Goal: Information Seeking & Learning: Learn about a topic

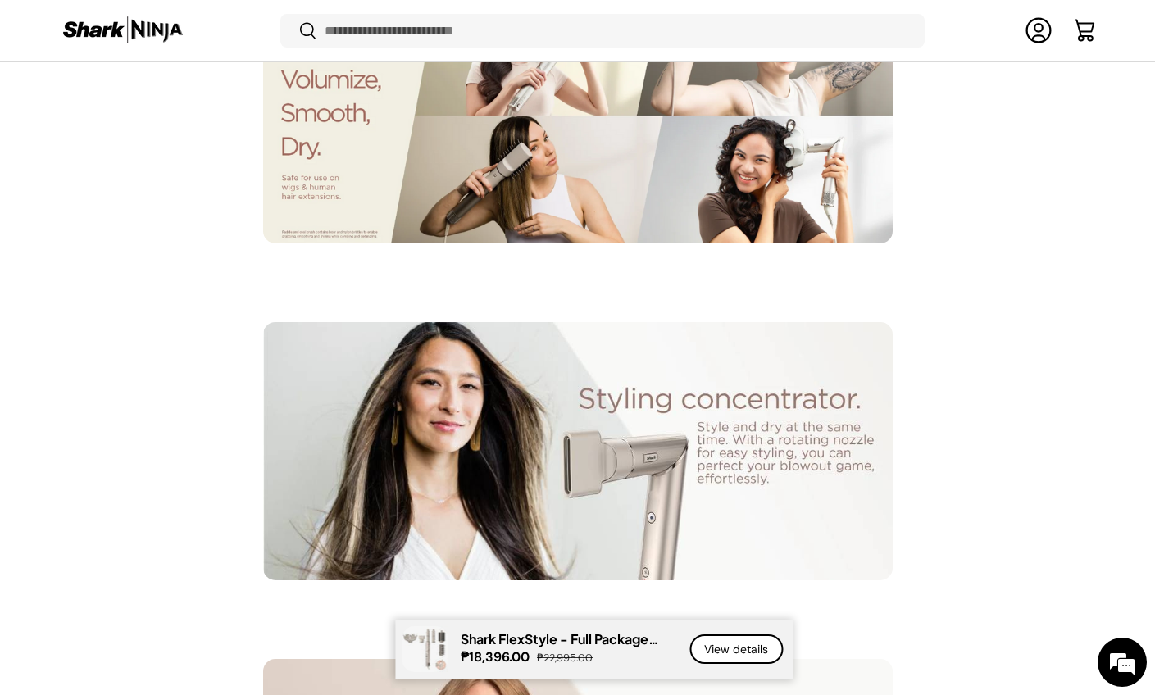
scroll to position [3929, 0]
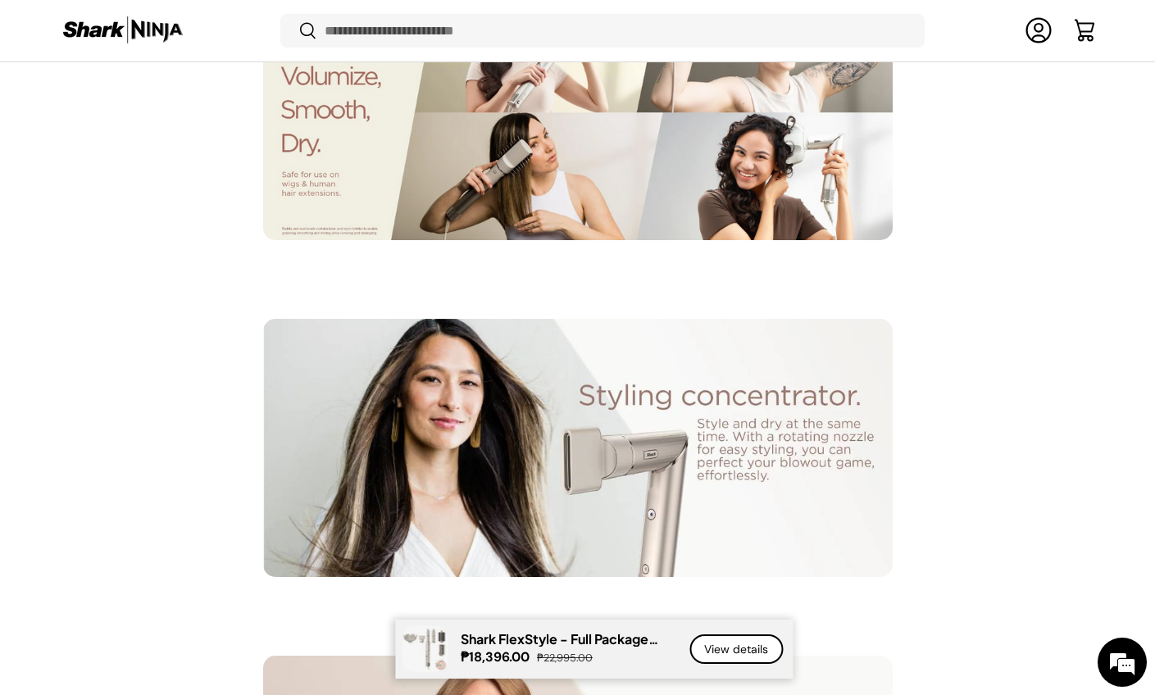
click at [110, 31] on img at bounding box center [122, 31] width 123 height 32
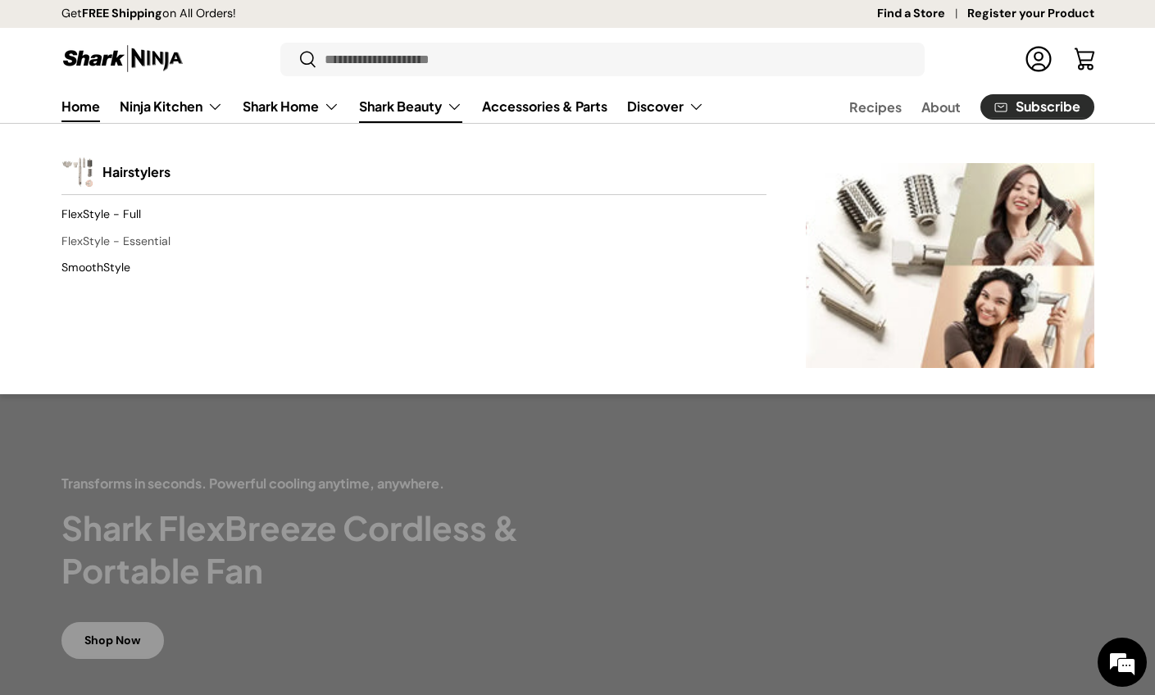
click at [132, 246] on link "FlexStyle - Essential" at bounding box center [413, 241] width 705 height 26
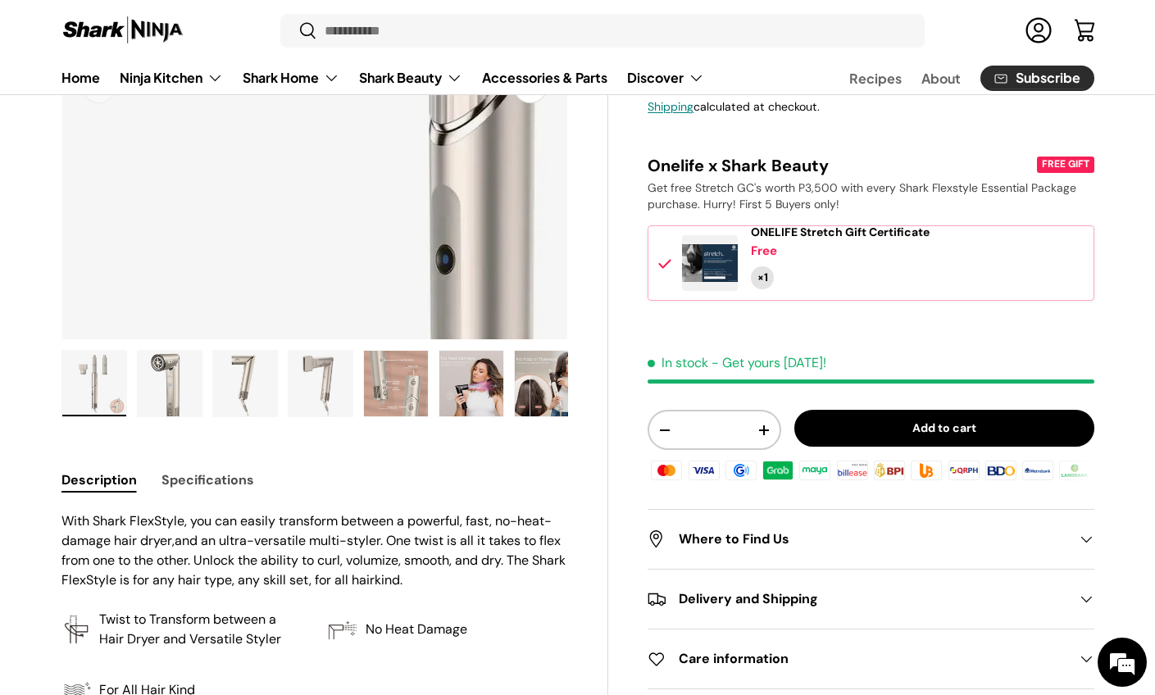
scroll to position [371, 0]
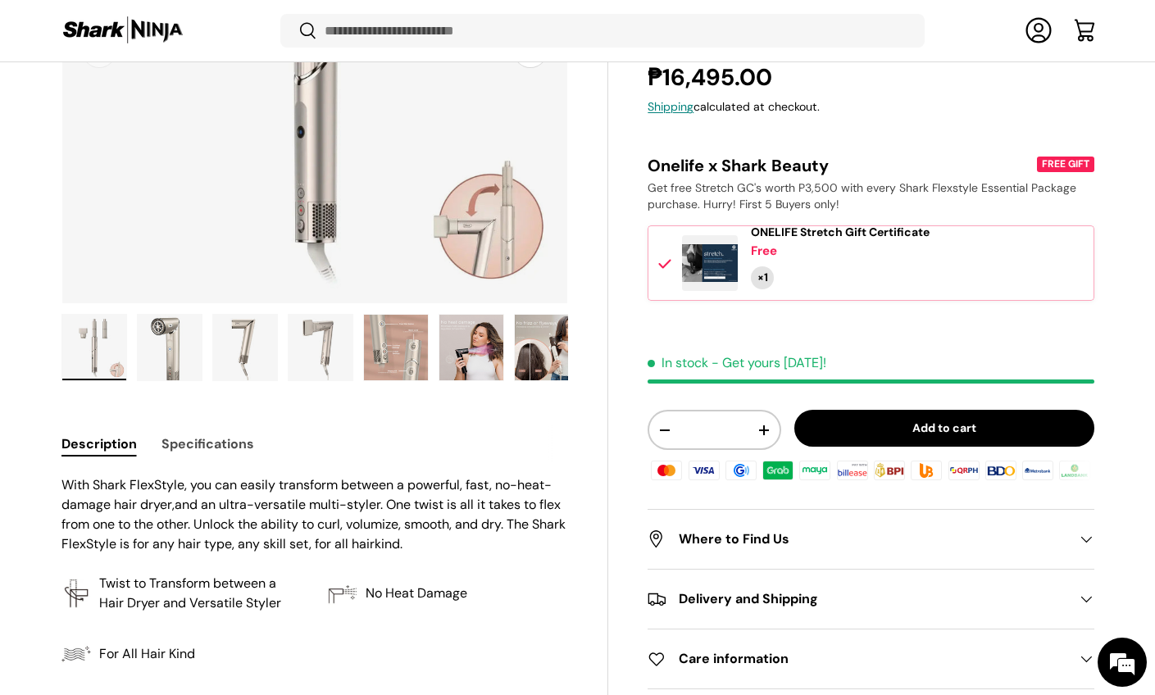
click at [182, 343] on img "Gallery Viewer" at bounding box center [170, 348] width 64 height 66
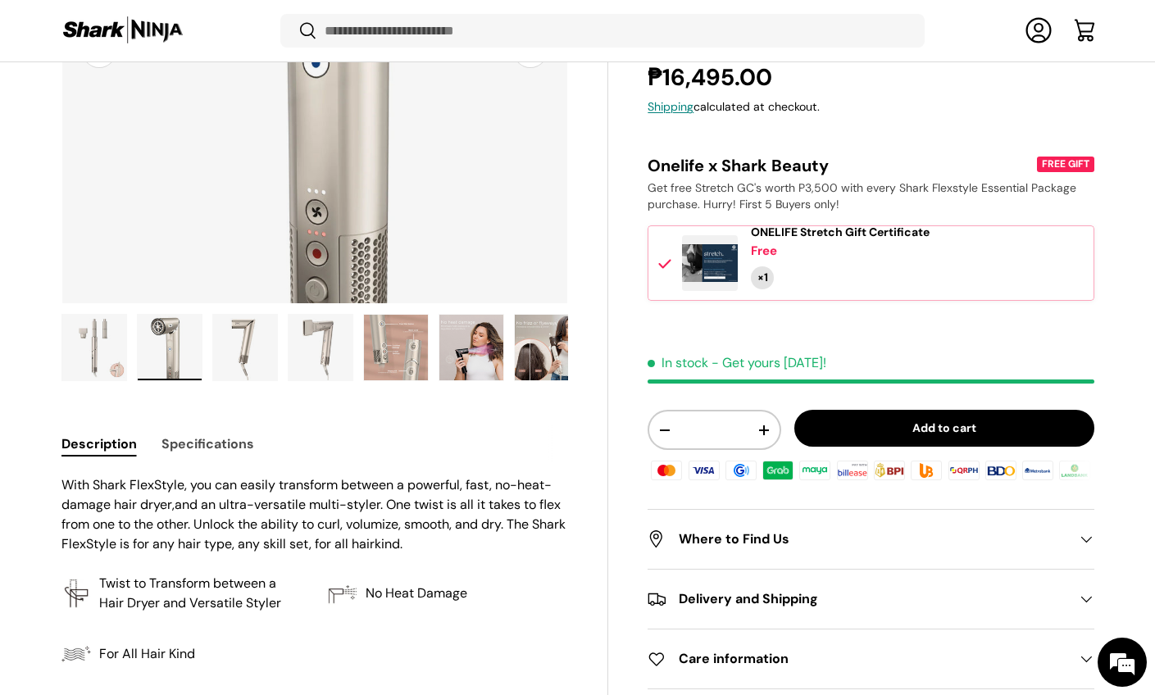
click at [243, 347] on img "Gallery Viewer" at bounding box center [245, 348] width 64 height 66
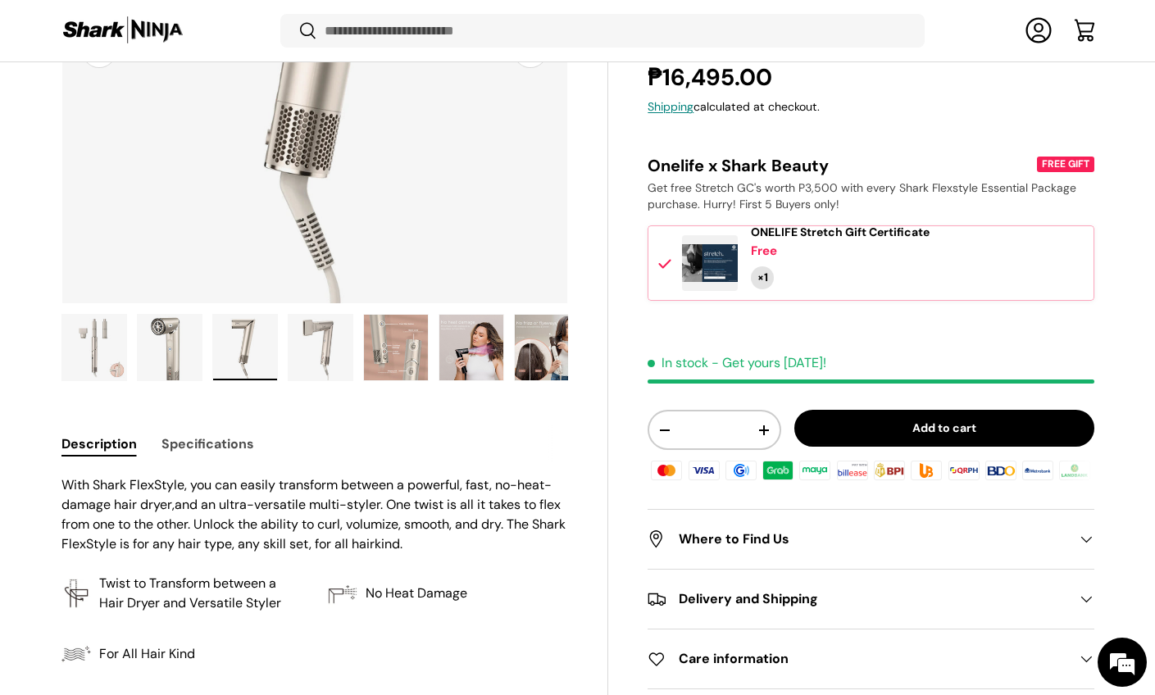
click at [451, 339] on img "Gallery Viewer" at bounding box center [471, 348] width 64 height 66
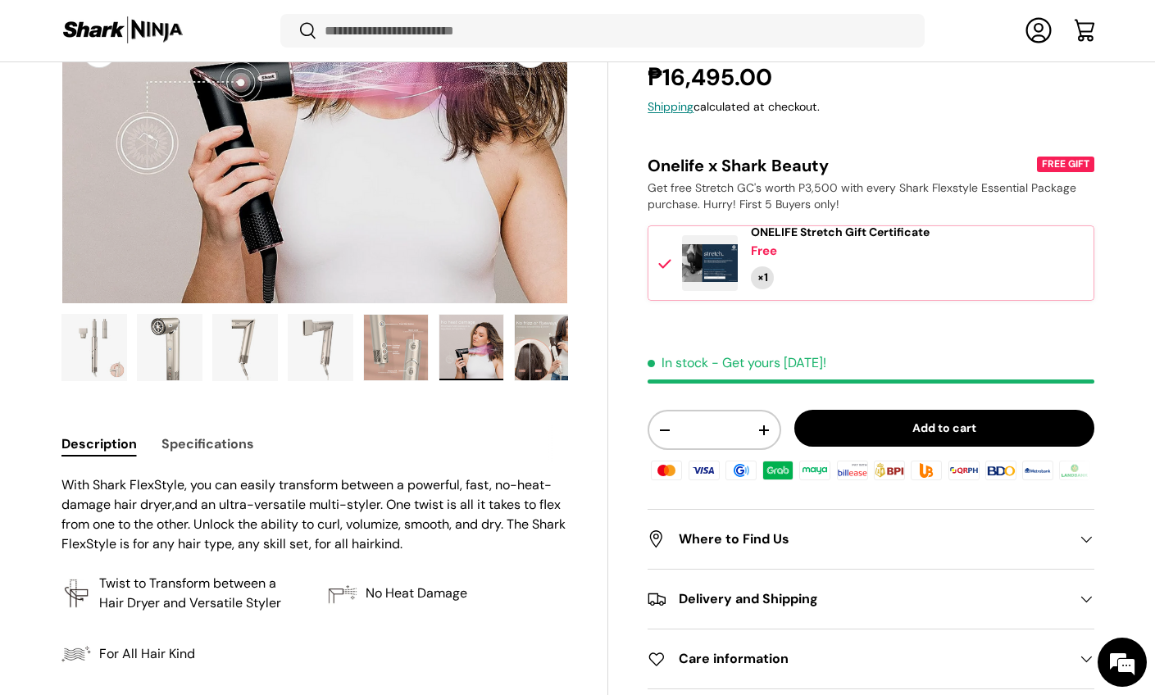
click at [394, 339] on img "Gallery Viewer" at bounding box center [396, 348] width 64 height 66
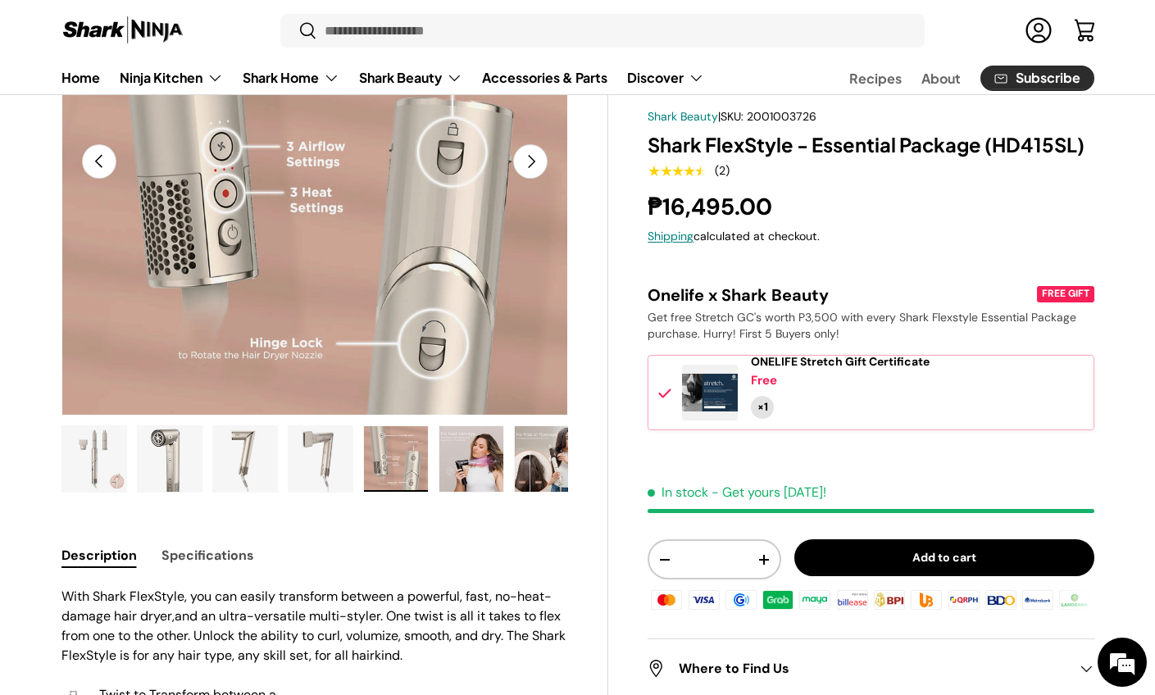
scroll to position [230, 0]
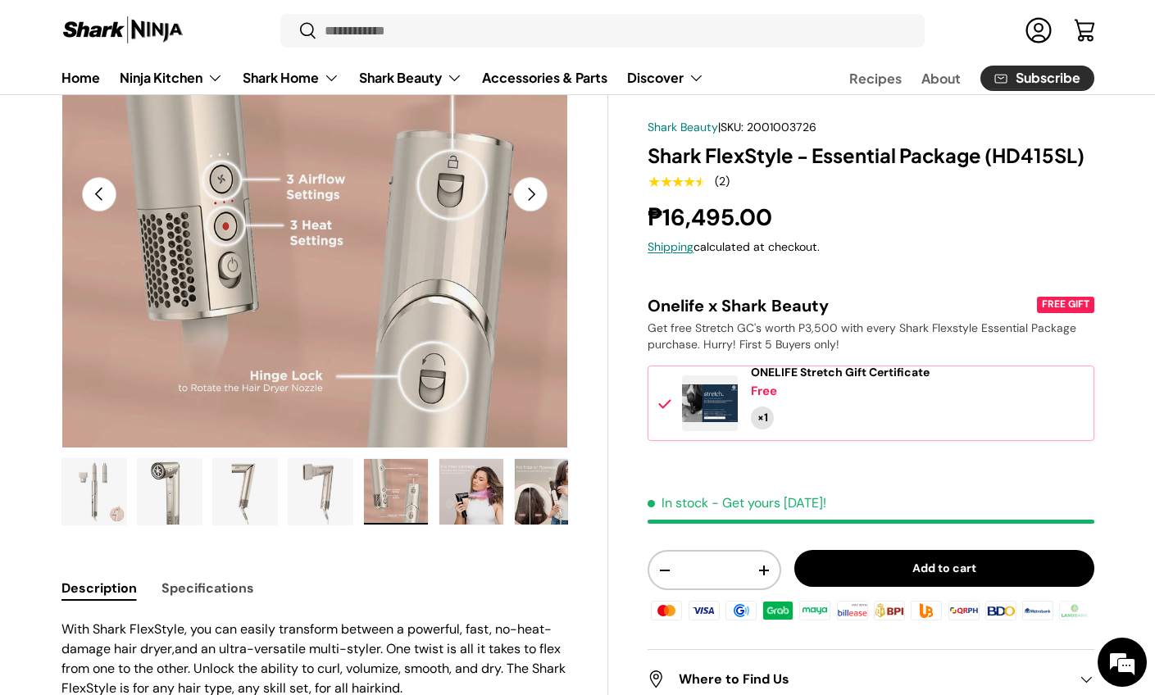
click at [453, 516] on img "Gallery Viewer" at bounding box center [471, 492] width 64 height 66
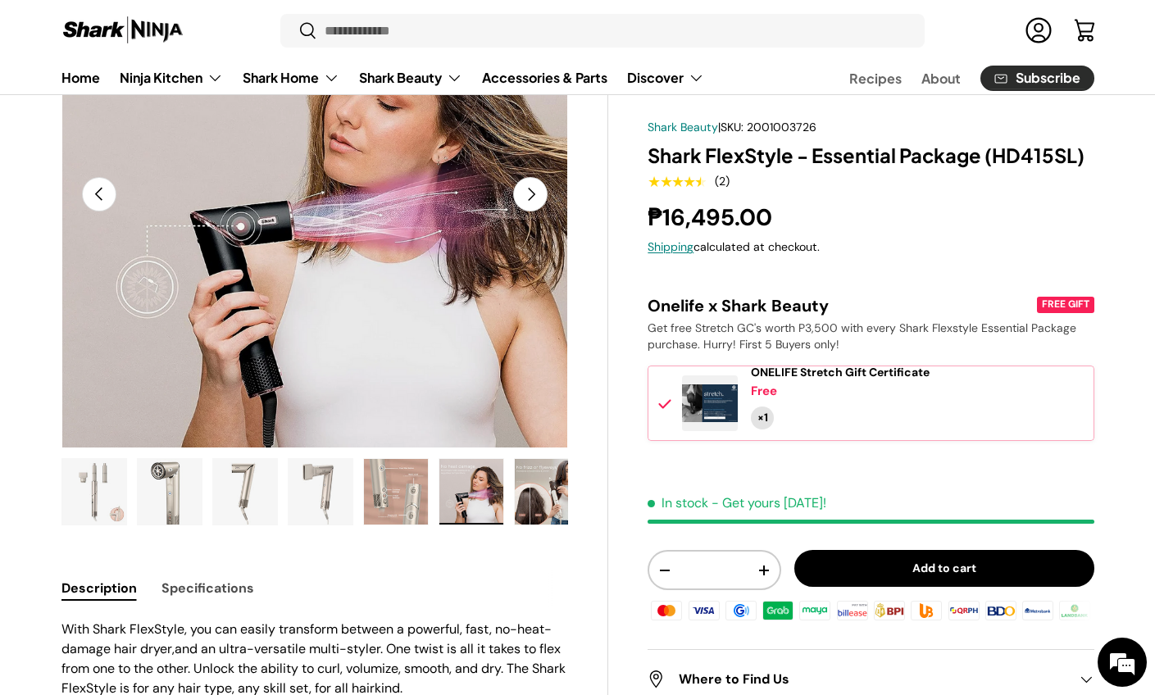
click at [544, 497] on img "Gallery Viewer" at bounding box center [547, 492] width 64 height 66
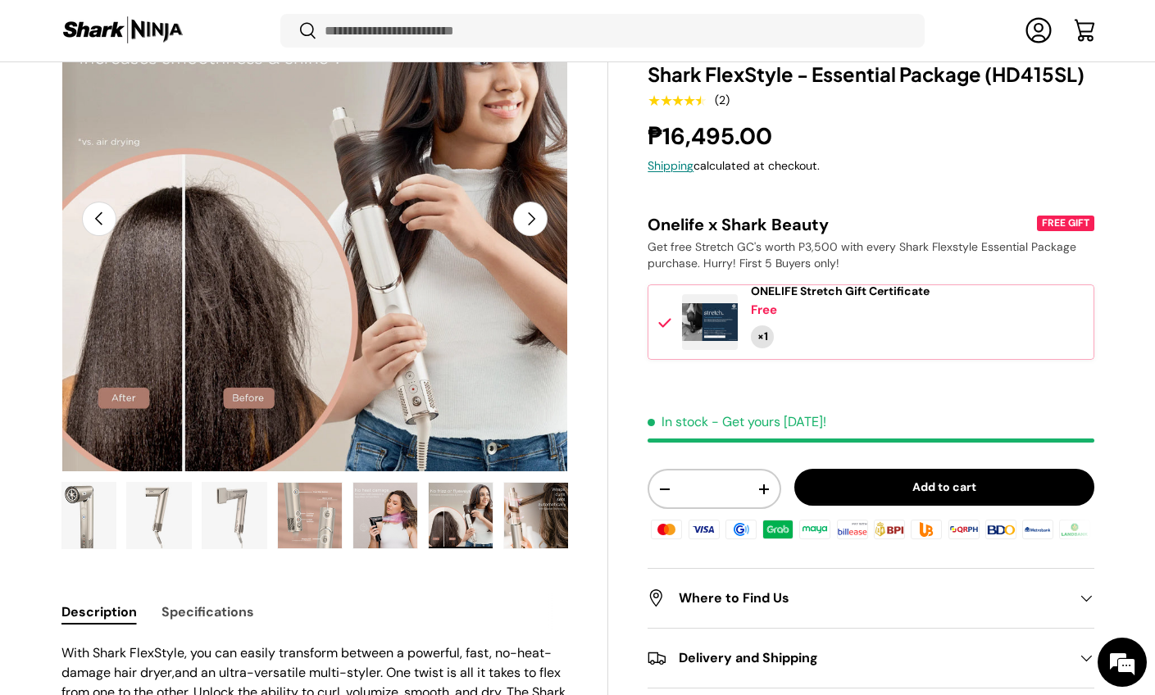
scroll to position [207, 0]
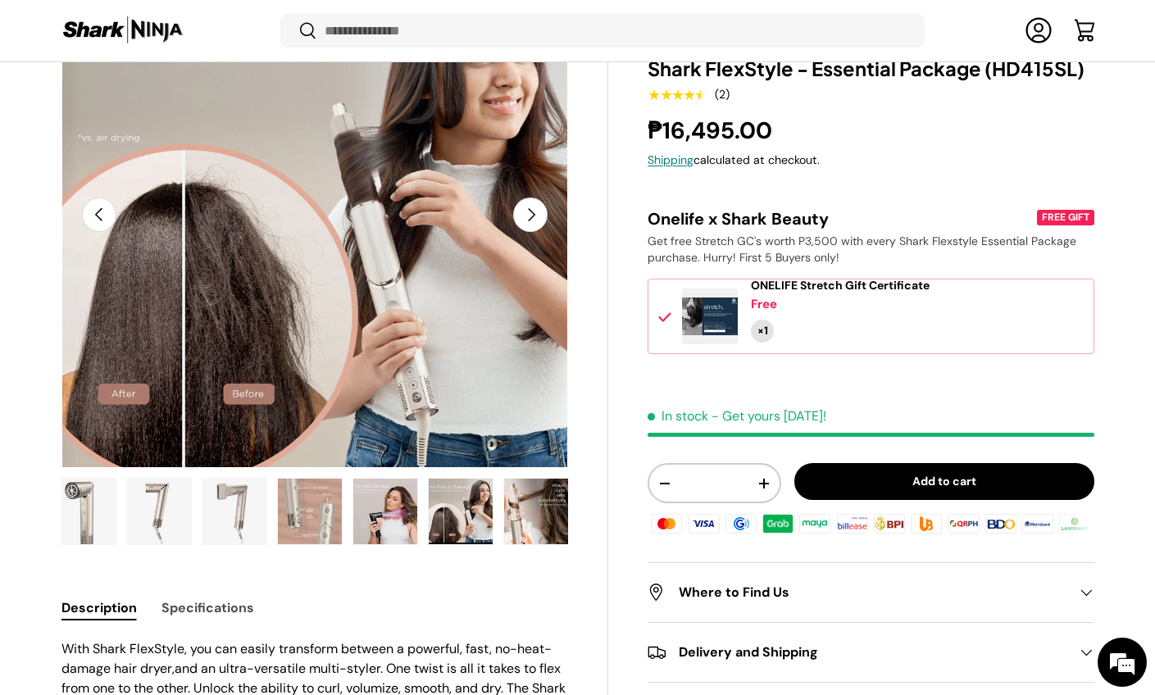
click at [535, 223] on button "Next" at bounding box center [530, 215] width 34 height 34
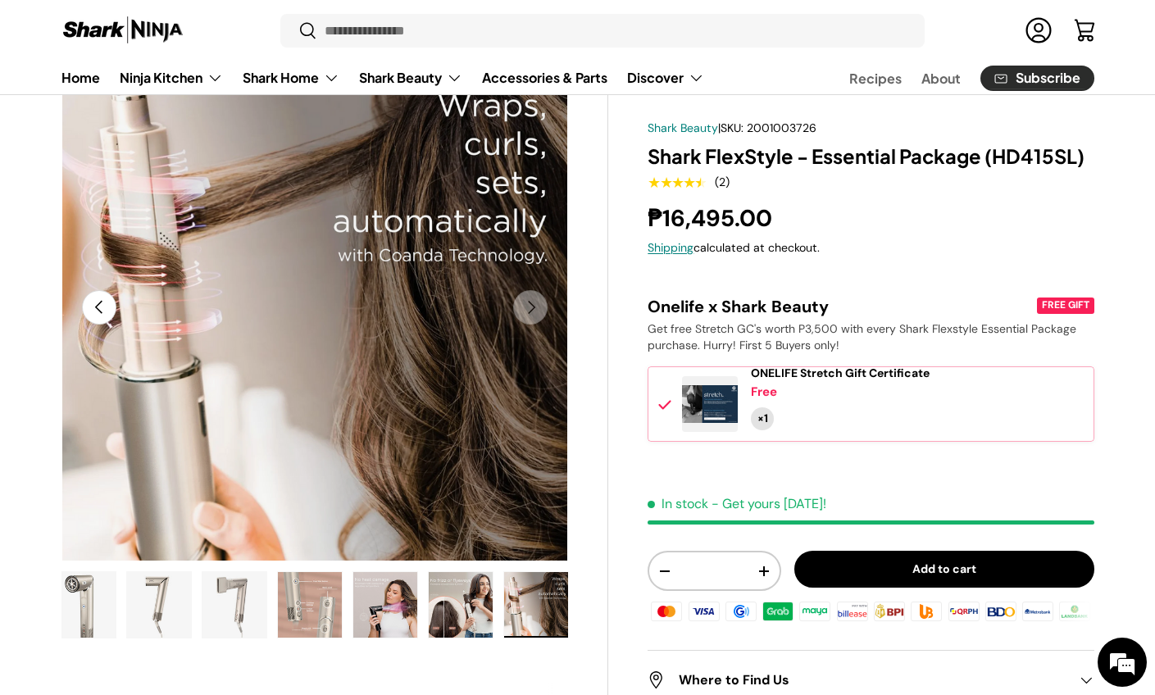
scroll to position [117, 0]
